Goal: Task Accomplishment & Management: Complete application form

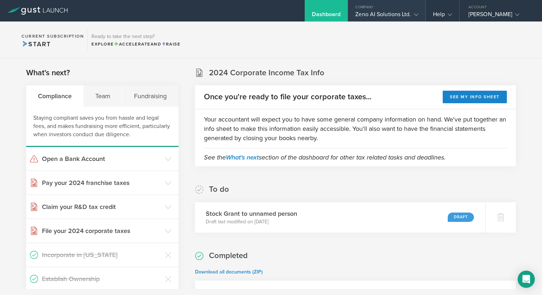
click at [381, 11] on div "Zeno AI Solutions Ltd." at bounding box center [386, 16] width 63 height 11
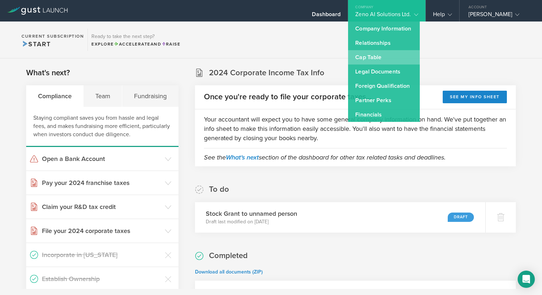
click at [388, 60] on link "Cap Table" at bounding box center [384, 57] width 72 height 14
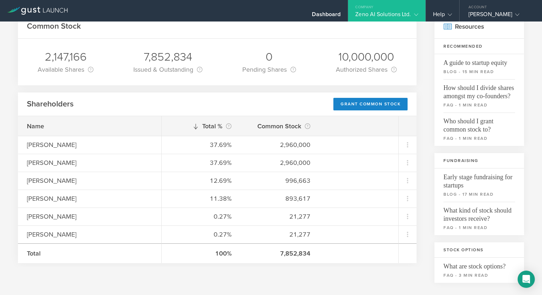
scroll to position [61, 0]
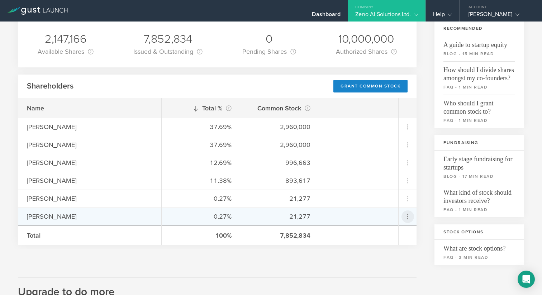
click at [412, 216] on icon at bounding box center [407, 216] width 13 height 13
click at [405, 250] on div "Repurchase stock" at bounding box center [385, 249] width 54 height 8
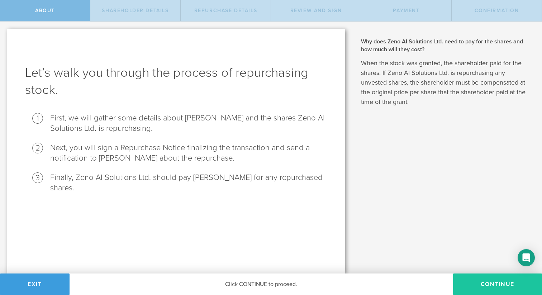
click at [483, 281] on button "Continue" at bounding box center [497, 283] width 89 height 21
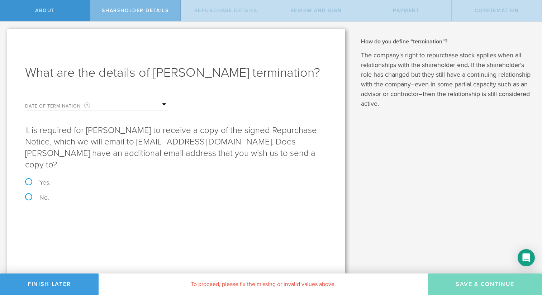
click at [113, 103] on input "text" at bounding box center [133, 104] width 72 height 11
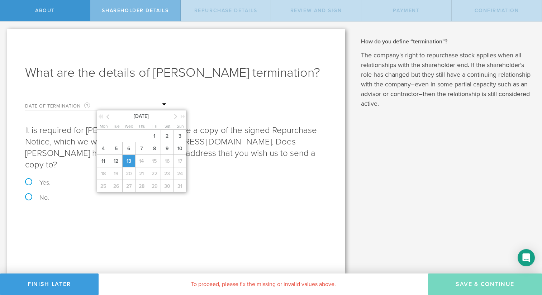
click at [132, 161] on span "13" at bounding box center [128, 161] width 13 height 13
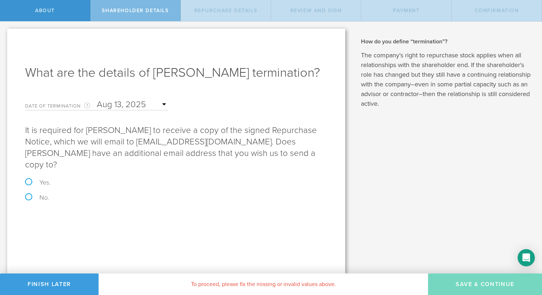
click at [29, 179] on label "Yes." at bounding box center [176, 182] width 302 height 6
click at [5, 37] on input "Yes." at bounding box center [2, 28] width 5 height 15
radio input "true"
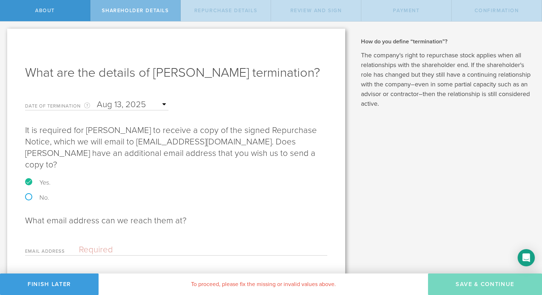
scroll to position [8, 0]
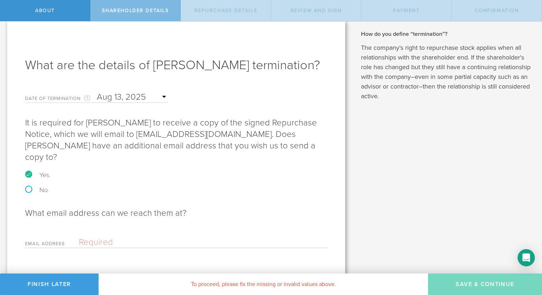
click at [139, 237] on input "email" at bounding box center [201, 242] width 245 height 11
click at [33, 187] on label "No." at bounding box center [176, 190] width 302 height 6
click at [5, 29] on input "No." at bounding box center [2, 21] width 5 height 15
radio input "true"
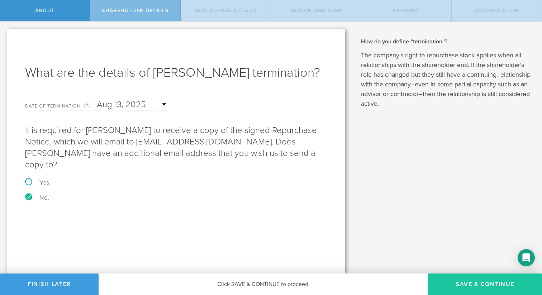
click at [456, 290] on button "Save & Continue" at bounding box center [485, 283] width 114 height 21
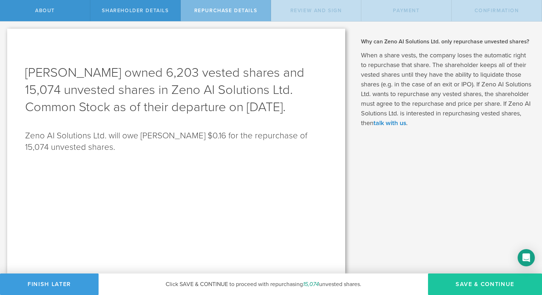
click at [472, 275] on button "Save & Continue" at bounding box center [485, 283] width 114 height 21
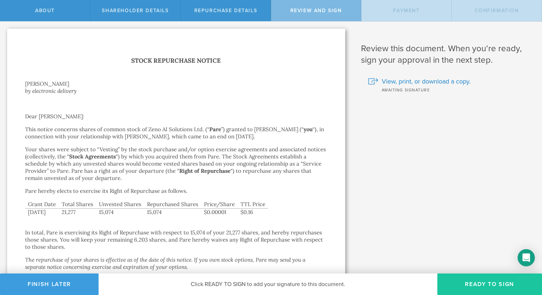
click at [475, 293] on button "Ready to Sign" at bounding box center [489, 283] width 105 height 21
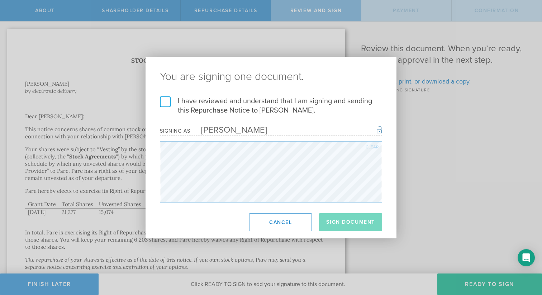
click at [188, 103] on label "I have reviewed and understand that I am signing and sending this Repurchase No…" at bounding box center [271, 105] width 222 height 19
click at [0, 0] on input "I have reviewed and understand that I am signing and sending this Repurchase No…" at bounding box center [0, 0] width 0 height 0
click at [337, 217] on button "Sign Document" at bounding box center [350, 222] width 63 height 18
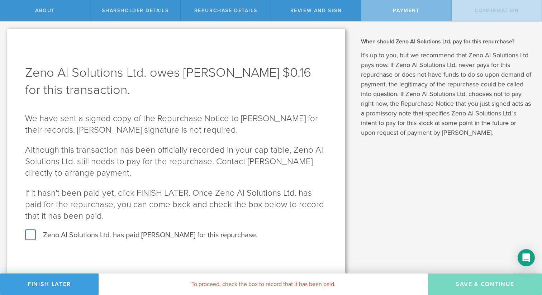
click at [179, 233] on label "Zeno AI Solutions Ltd. has paid Brent Boeckman for this repurchase." at bounding box center [176, 234] width 302 height 9
click at [5, 37] on input "Zeno AI Solutions Ltd. has paid Brent Boeckman for this repurchase." at bounding box center [2, 28] width 5 height 15
checkbox input "true"
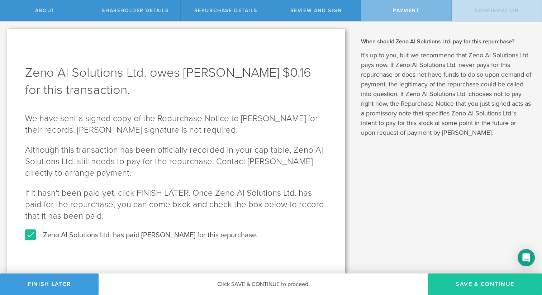
click at [507, 288] on button "SAVE & CONTINUE" at bounding box center [485, 283] width 114 height 21
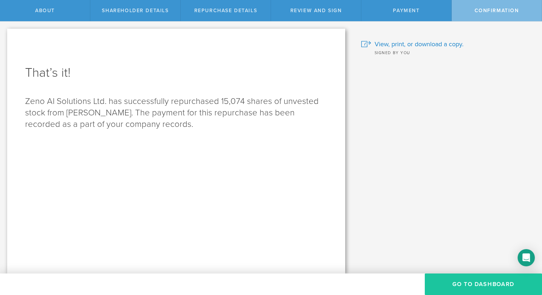
click at [494, 283] on button "Go to Dashboard" at bounding box center [483, 283] width 117 height 21
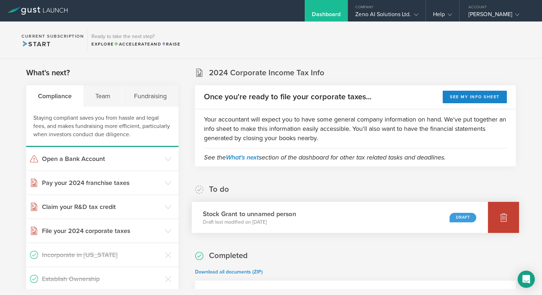
click at [508, 222] on div at bounding box center [503, 217] width 31 height 31
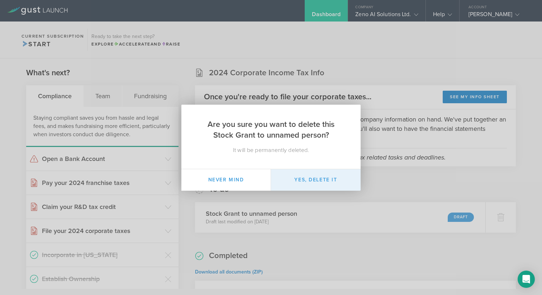
click at [342, 176] on button "Yes, delete it" at bounding box center [316, 179] width 90 height 21
